Goal: Information Seeking & Learning: Check status

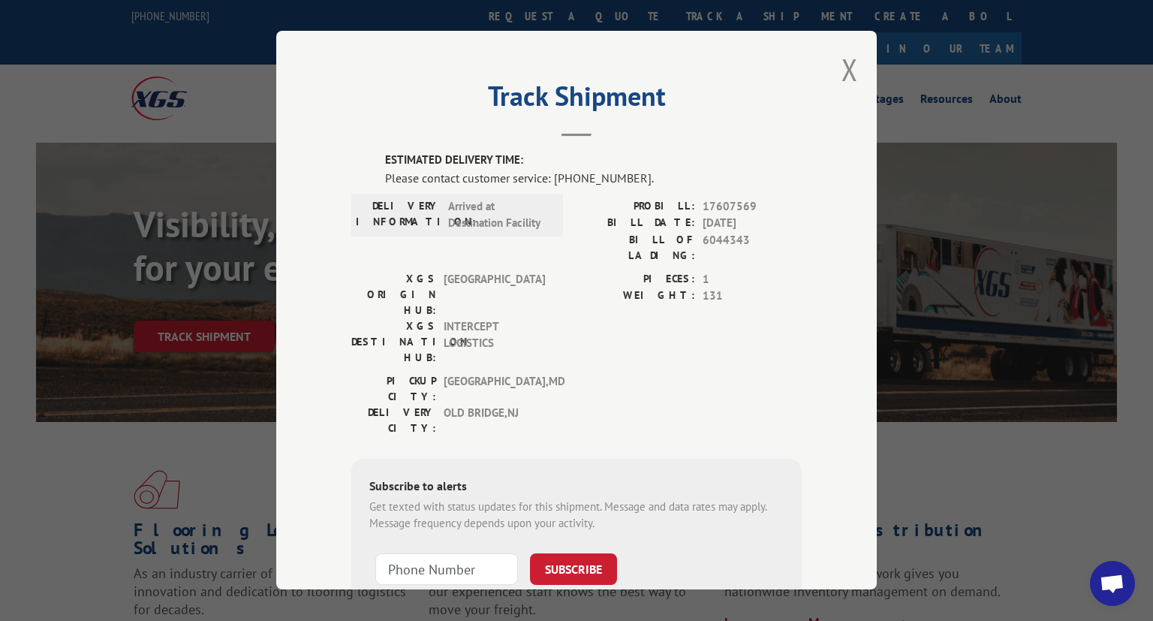
scroll to position [423, 0]
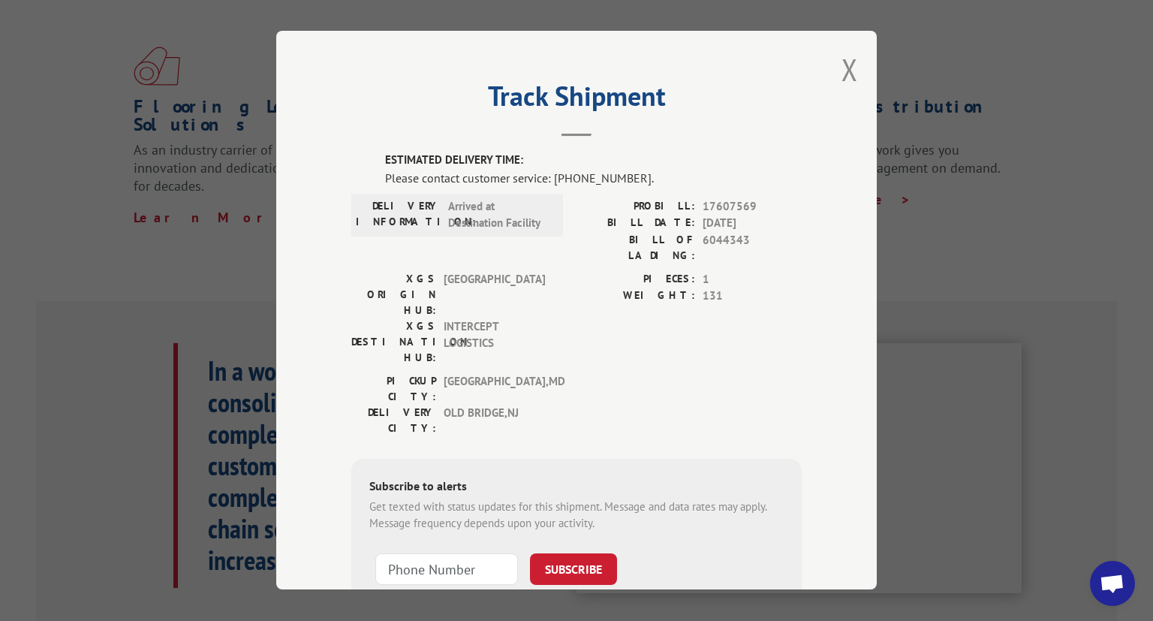
click at [859, 68] on div "Track Shipment ESTIMATED DELIVERY TIME: Please contact customer service: [PHONE…" at bounding box center [576, 310] width 600 height 558
click at [851, 68] on button "Close modal" at bounding box center [849, 70] width 17 height 40
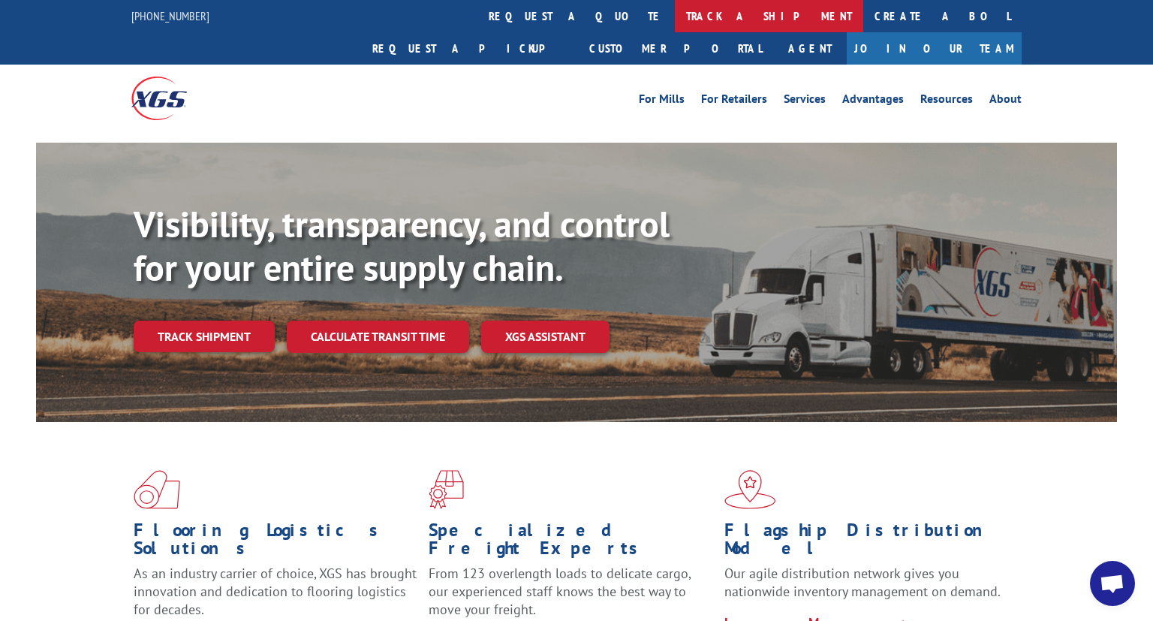
click at [675, 17] on link "track a shipment" at bounding box center [769, 16] width 188 height 32
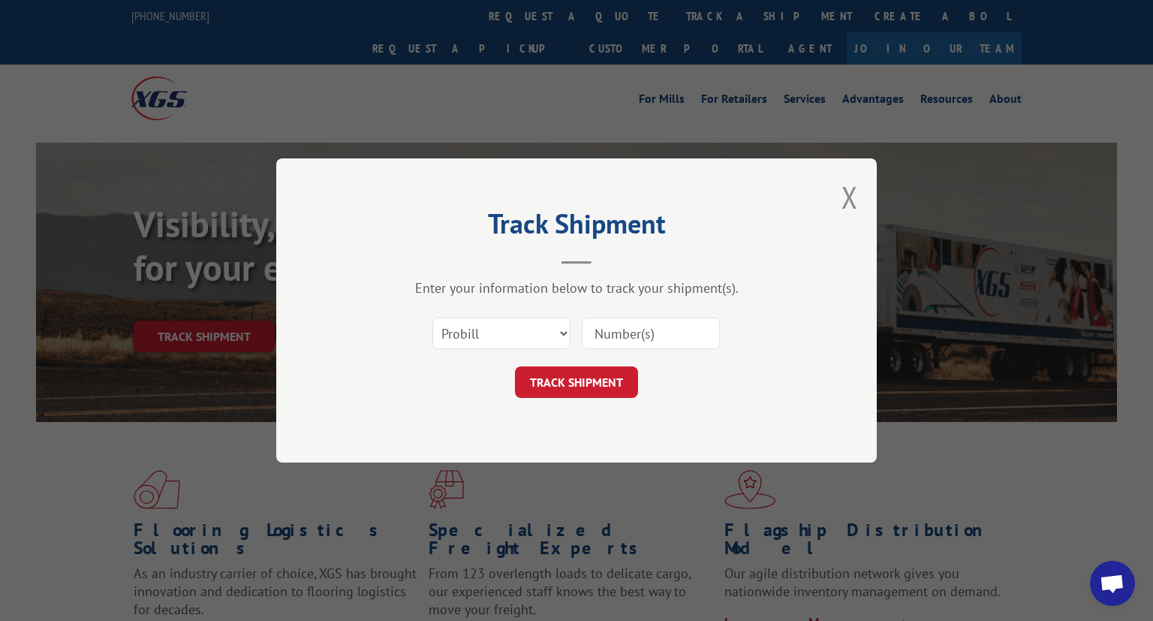
paste input "17613980"
type input "17613980"
click at [581, 351] on div "Select category... Probill BOL PO 17613980" at bounding box center [576, 333] width 450 height 50
click at [581, 380] on button "TRACK SHIPMENT" at bounding box center [576, 382] width 123 height 32
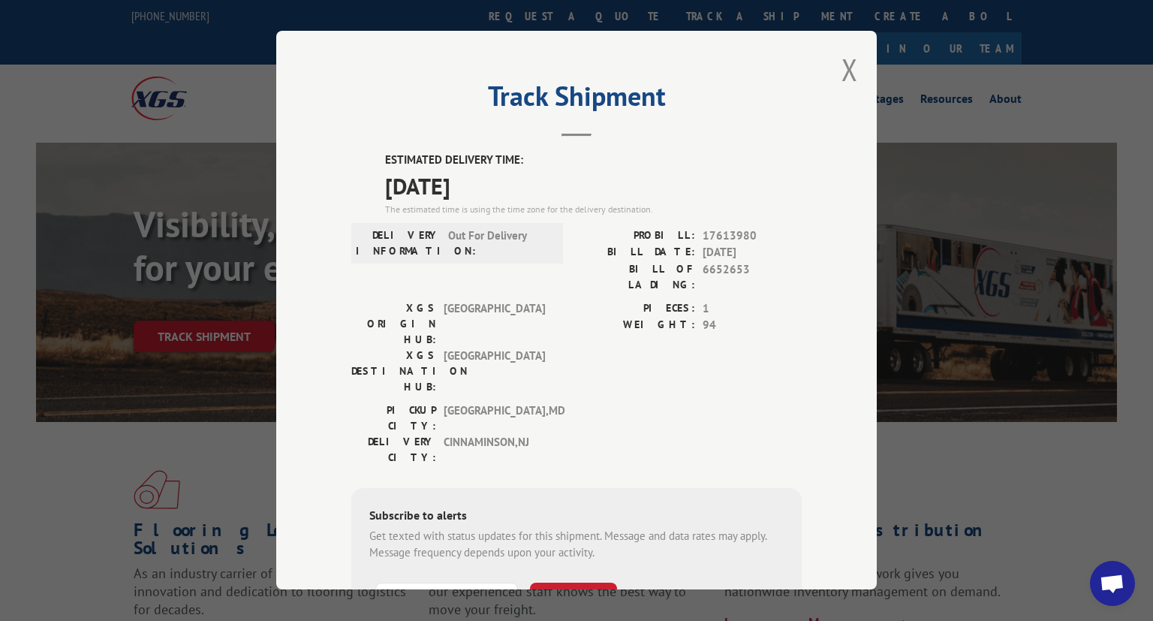
click at [45, 551] on div "Track Shipment ESTIMATED DELIVERY TIME: [DATE] The estimated time is using the …" at bounding box center [576, 310] width 1153 height 621
click at [947, 326] on div "Track Shipment ESTIMATED DELIVERY TIME: [DATE] The estimated time is using the …" at bounding box center [576, 310] width 1153 height 621
click at [852, 74] on button "Close modal" at bounding box center [849, 70] width 17 height 40
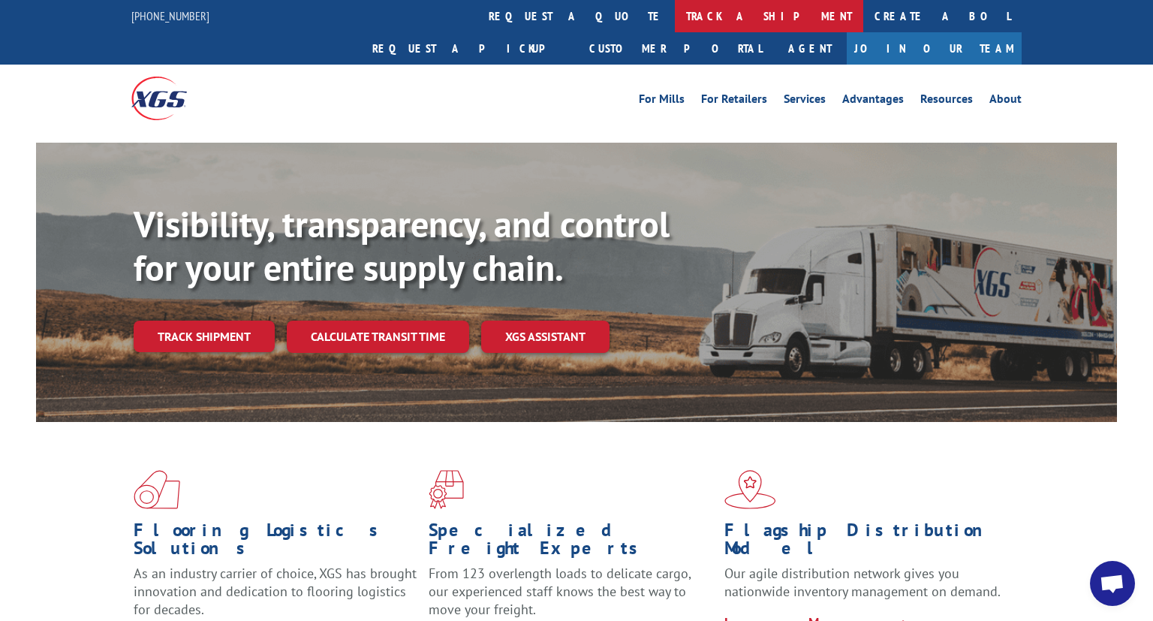
click at [675, 29] on link "track a shipment" at bounding box center [769, 16] width 188 height 32
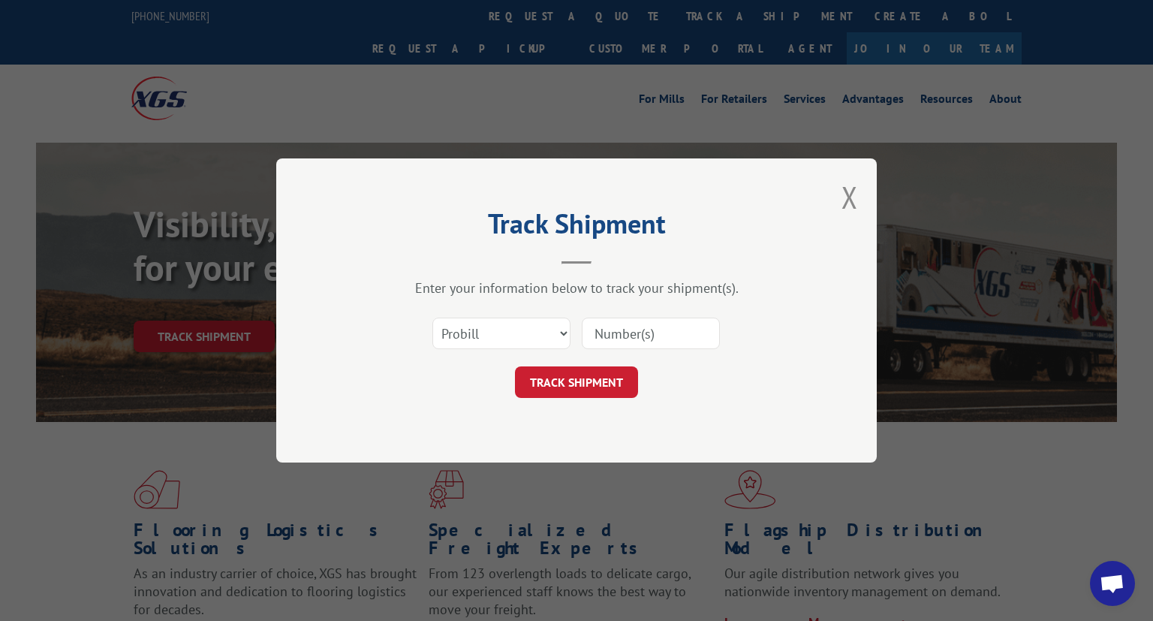
paste input "17230661"
type input "17230661"
click at [617, 381] on button "TRACK SHIPMENT" at bounding box center [576, 382] width 123 height 32
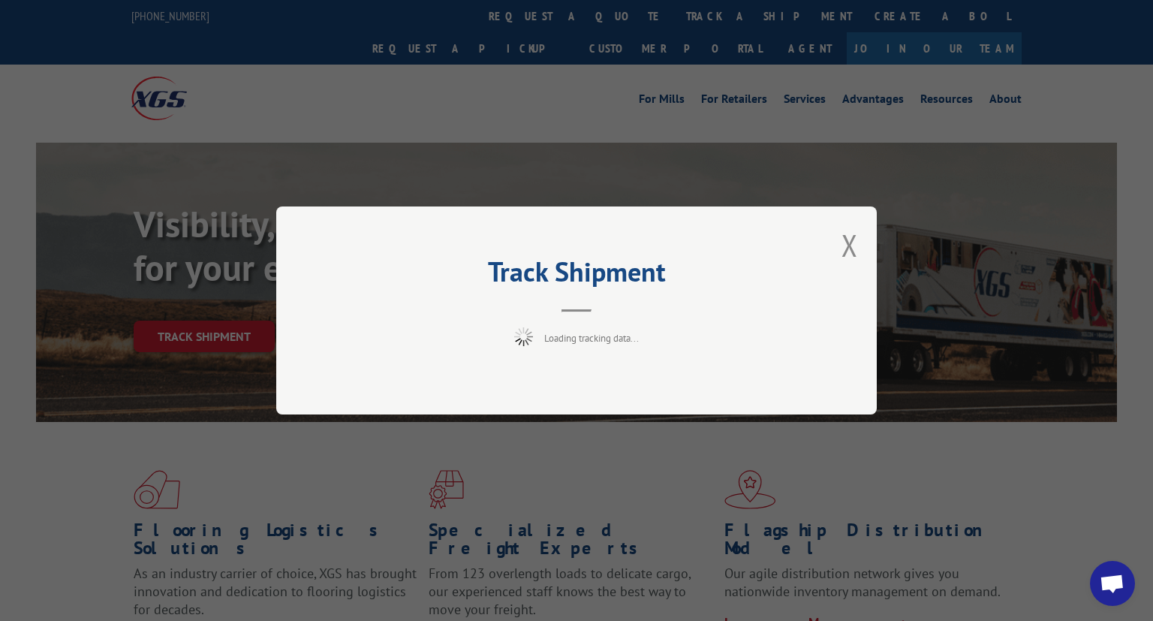
click at [703, 460] on div "Track Shipment Loading tracking data..." at bounding box center [576, 310] width 1153 height 621
click at [854, 256] on button "Close modal" at bounding box center [849, 245] width 17 height 40
